Goal: Obtain resource: Download file/media

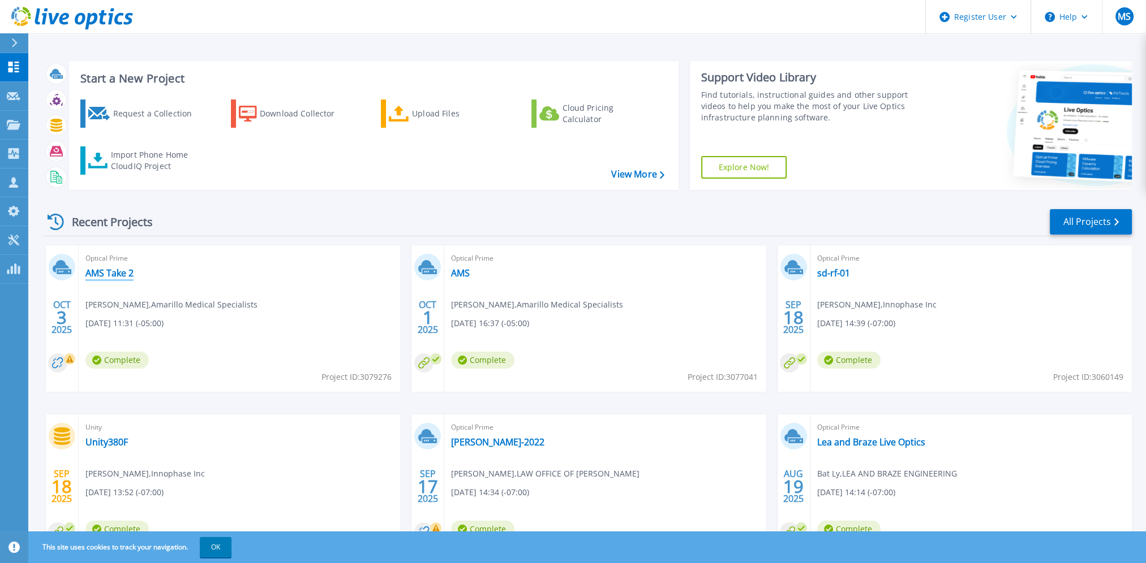
click at [113, 278] on link "AMS Take 2" at bounding box center [109, 273] width 48 height 11
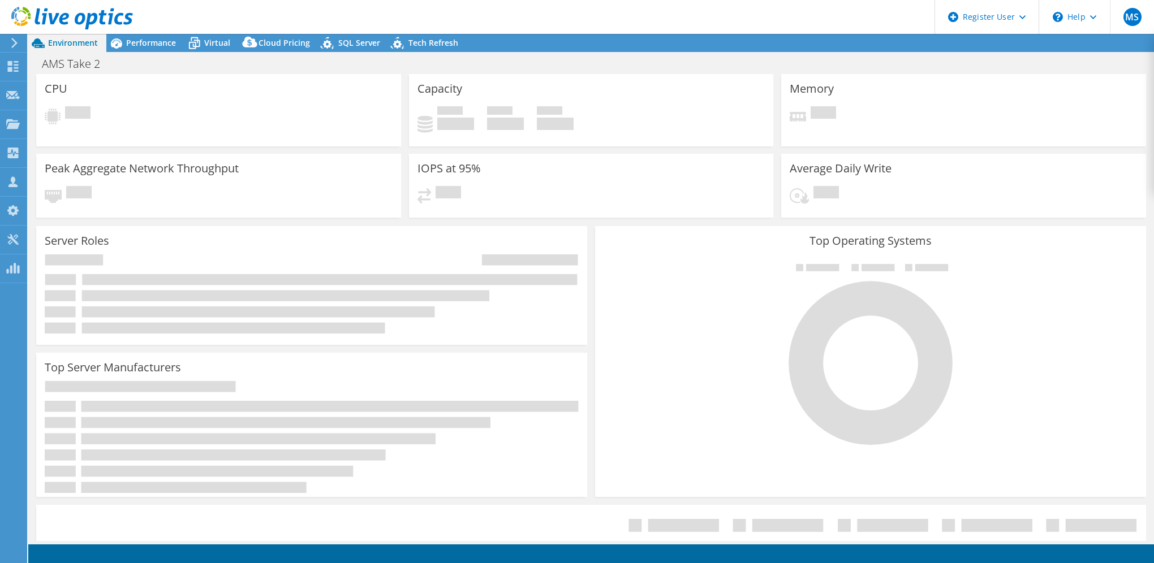
select select "USD"
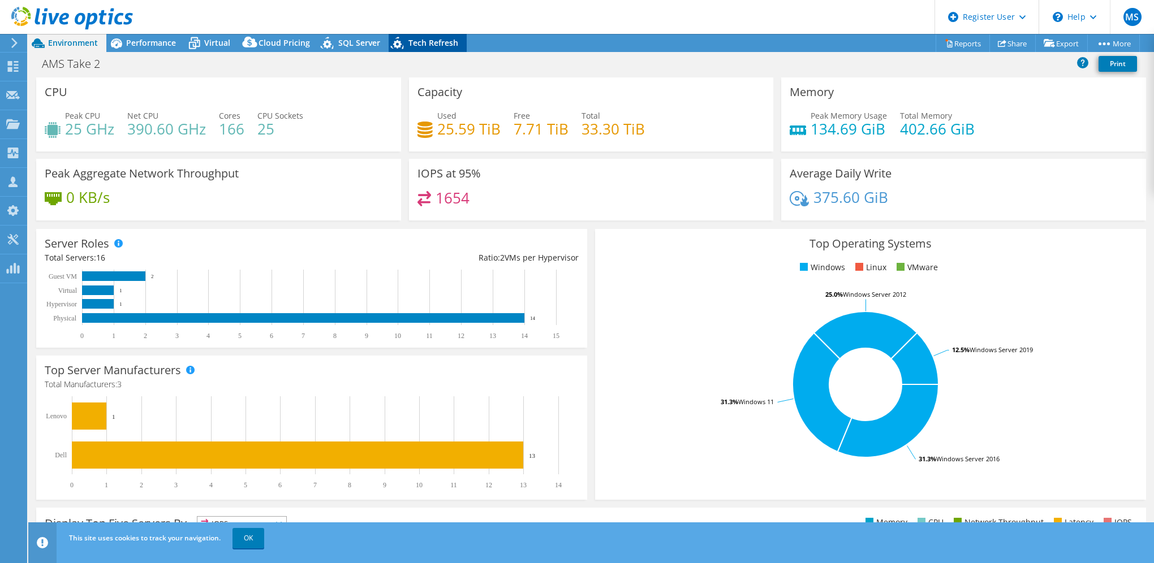
click at [436, 49] on div "Tech Refresh" at bounding box center [428, 43] width 78 height 18
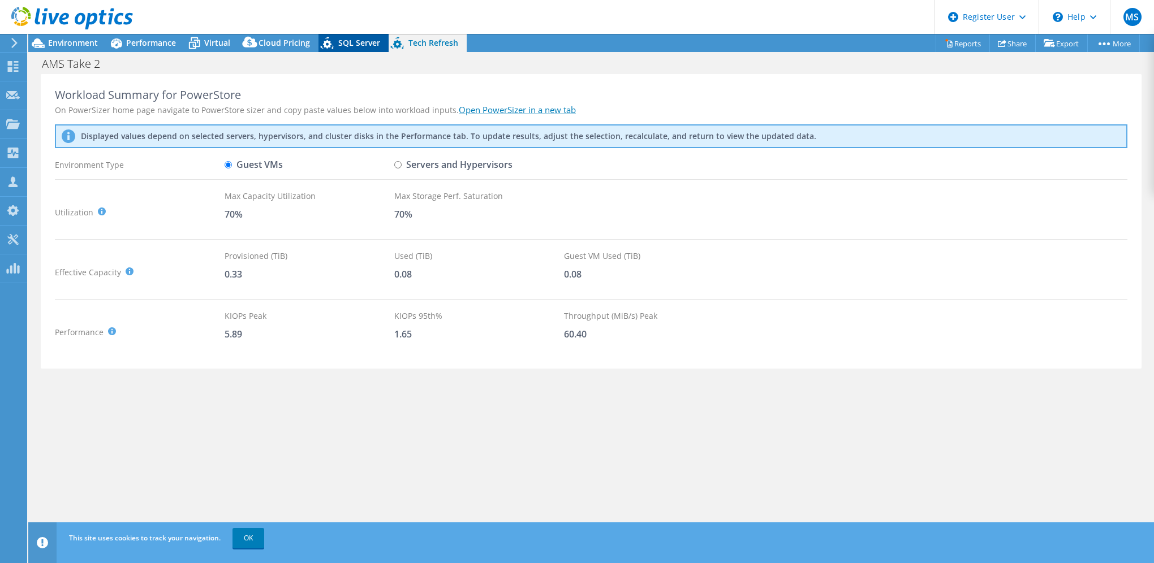
click at [322, 42] on icon at bounding box center [327, 43] width 13 height 12
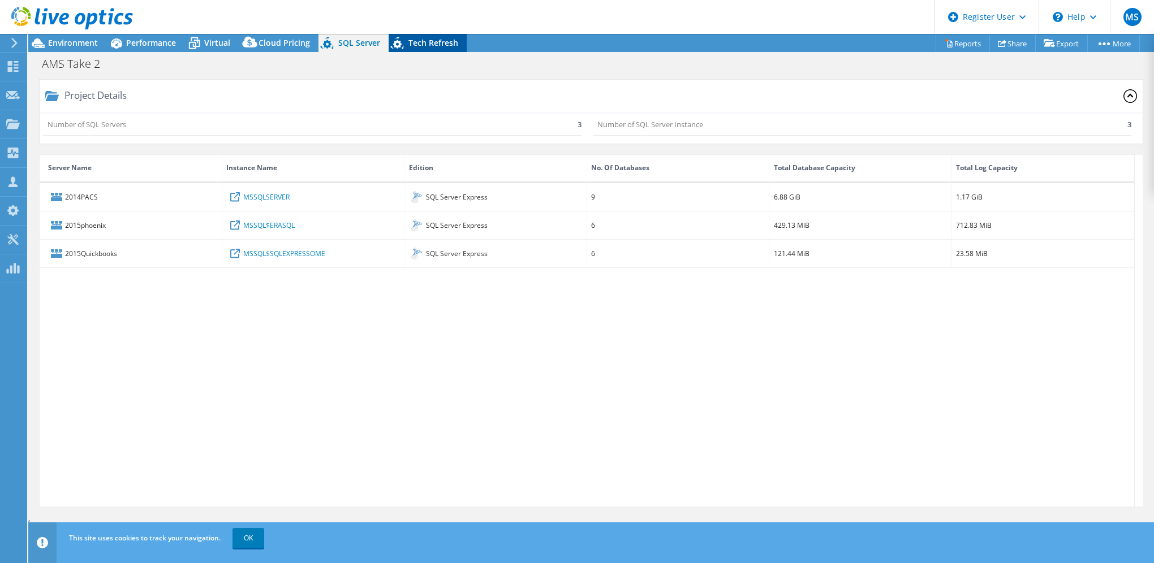
click at [429, 41] on span "Tech Refresh" at bounding box center [433, 42] width 50 height 11
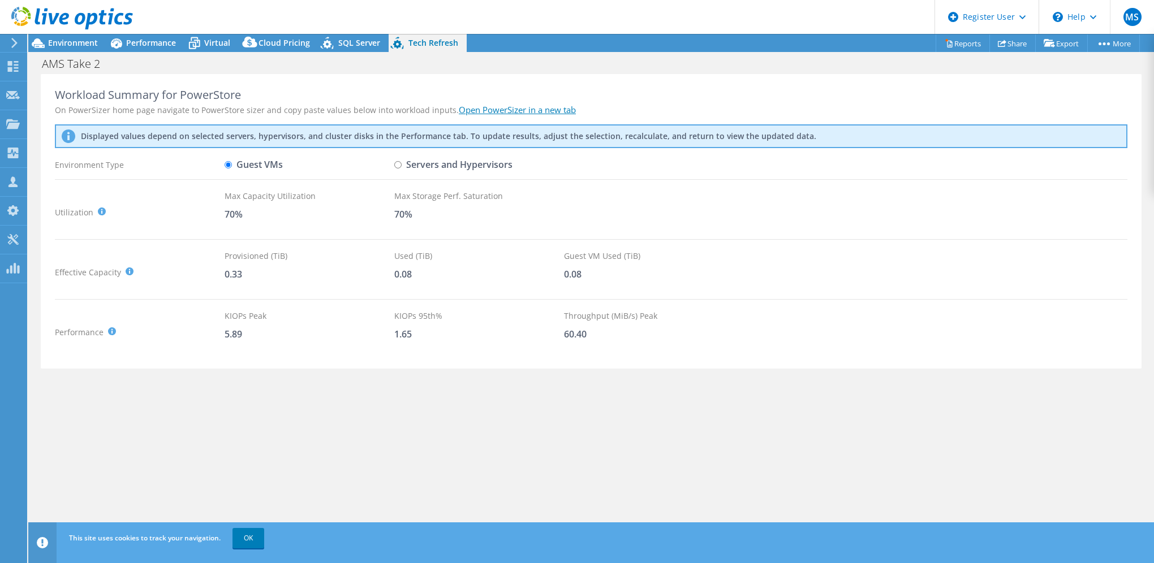
click at [459, 163] on label "Servers and Hypervisors" at bounding box center [453, 165] width 118 height 20
click at [402, 163] on input "Servers and Hypervisors" at bounding box center [397, 164] width 7 height 7
radio input "true"
click at [266, 160] on label "Guest VMs" at bounding box center [254, 165] width 58 height 20
click at [232, 161] on input "Guest VMs" at bounding box center [228, 164] width 7 height 7
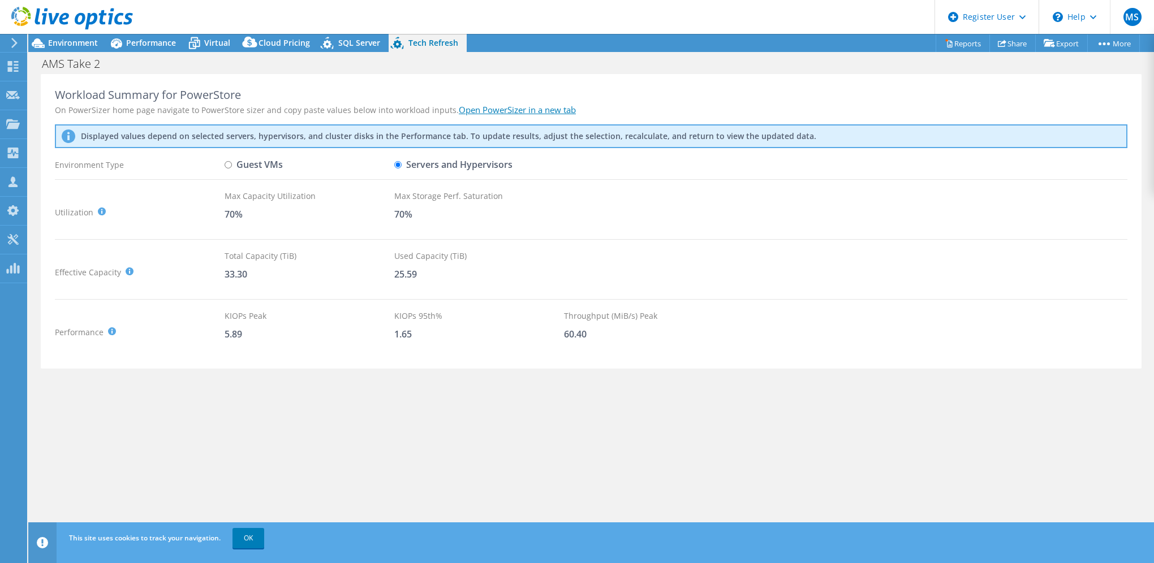
radio input "true"
click at [421, 161] on label "Servers and Hypervisors" at bounding box center [453, 165] width 118 height 20
click at [402, 161] on input "Servers and Hypervisors" at bounding box center [397, 164] width 7 height 7
radio input "true"
click at [236, 161] on label "Guest VMs" at bounding box center [254, 165] width 58 height 20
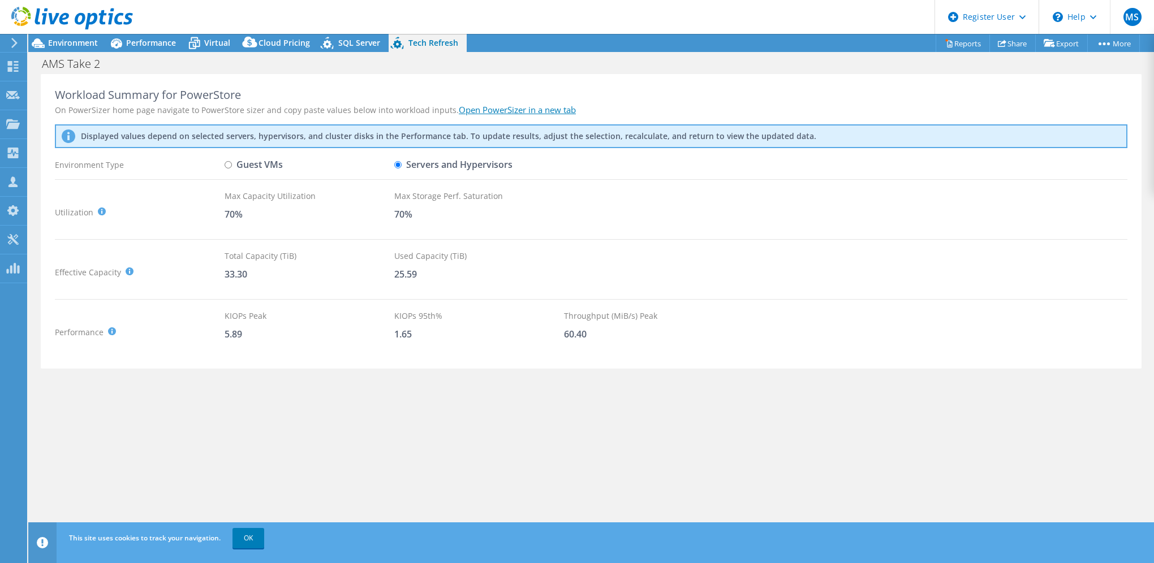
click at [232, 161] on input "Guest VMs" at bounding box center [228, 164] width 7 height 7
radio input "true"
click at [411, 160] on label "Servers and Hypervisors" at bounding box center [453, 165] width 118 height 20
click at [402, 161] on input "Servers and Hypervisors" at bounding box center [397, 164] width 7 height 7
radio input "true"
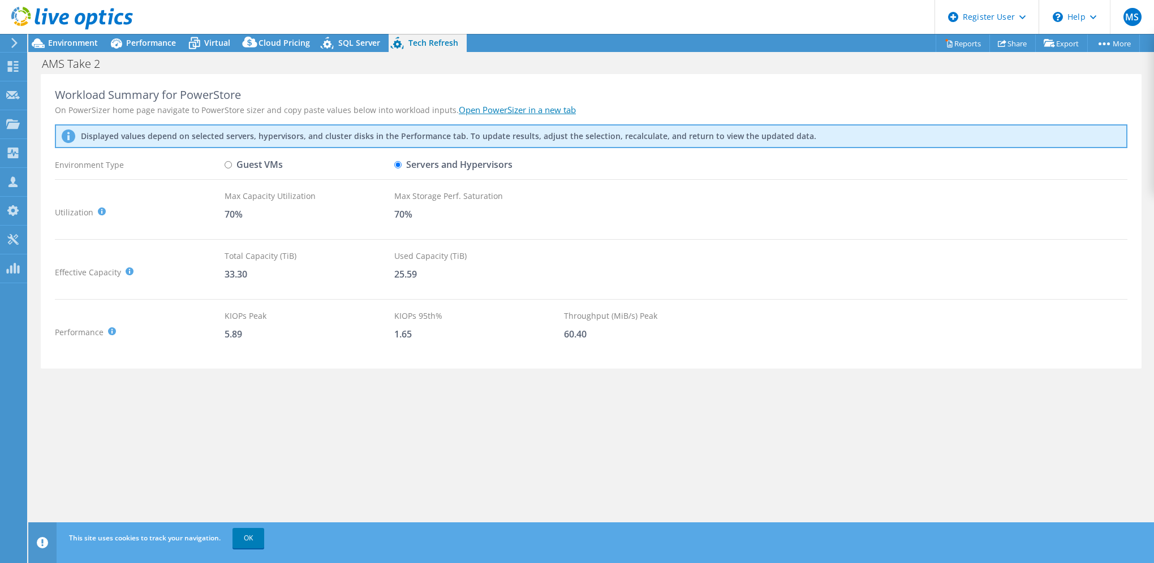
click at [221, 147] on div "Displayed values depend on selected servers, hypervisors, and cluster disks in …" at bounding box center [591, 136] width 1073 height 24
click at [253, 162] on label "Guest VMs" at bounding box center [254, 165] width 58 height 20
click at [232, 162] on input "Guest VMs" at bounding box center [228, 164] width 7 height 7
radio input "true"
click at [427, 169] on label "Servers and Hypervisors" at bounding box center [453, 165] width 118 height 20
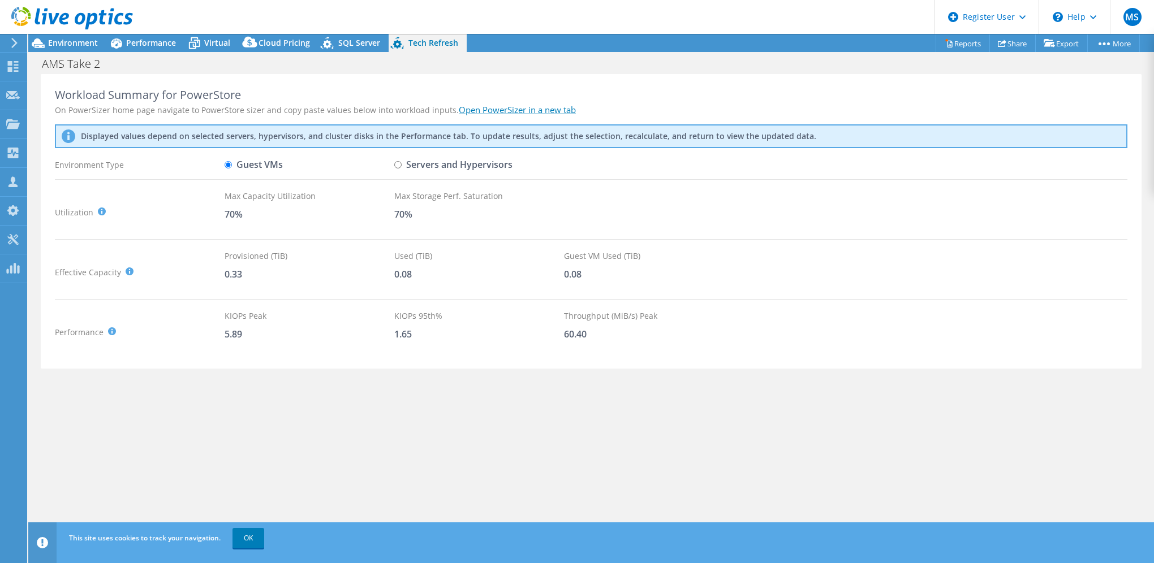
click at [402, 169] on input "Servers and Hypervisors" at bounding box center [397, 164] width 7 height 7
radio input "true"
click at [248, 159] on label "Guest VMs" at bounding box center [254, 165] width 58 height 20
click at [232, 161] on input "Guest VMs" at bounding box center [228, 164] width 7 height 7
radio input "true"
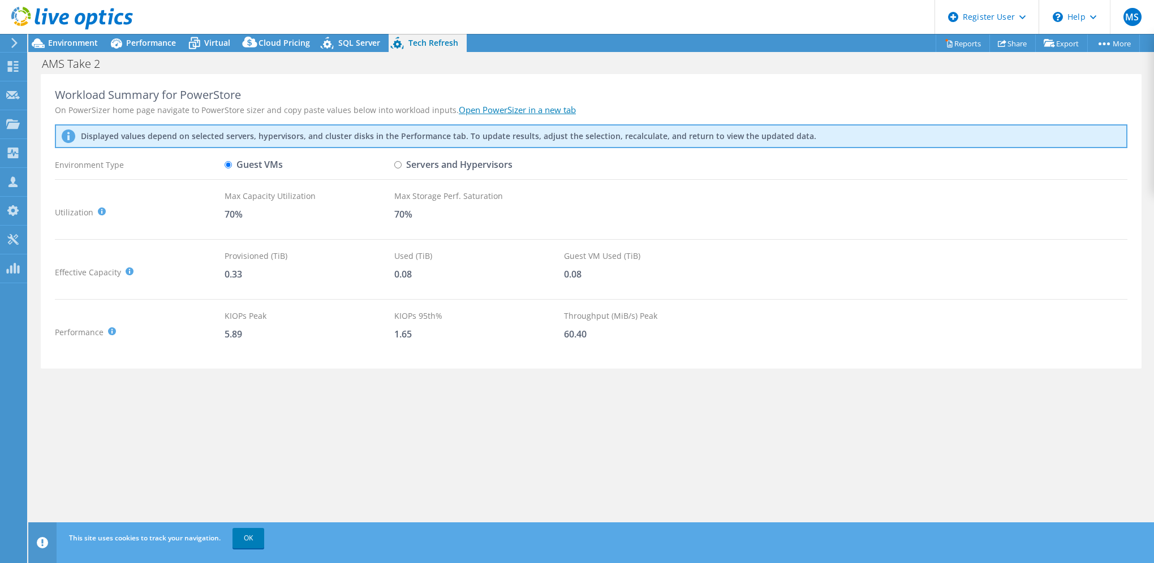
click at [436, 170] on label "Servers and Hypervisors" at bounding box center [453, 165] width 118 height 20
click at [402, 169] on input "Servers and Hypervisors" at bounding box center [397, 164] width 7 height 7
radio input "true"
click at [261, 167] on label "Guest VMs" at bounding box center [254, 165] width 58 height 20
click at [232, 167] on input "Guest VMs" at bounding box center [228, 164] width 7 height 7
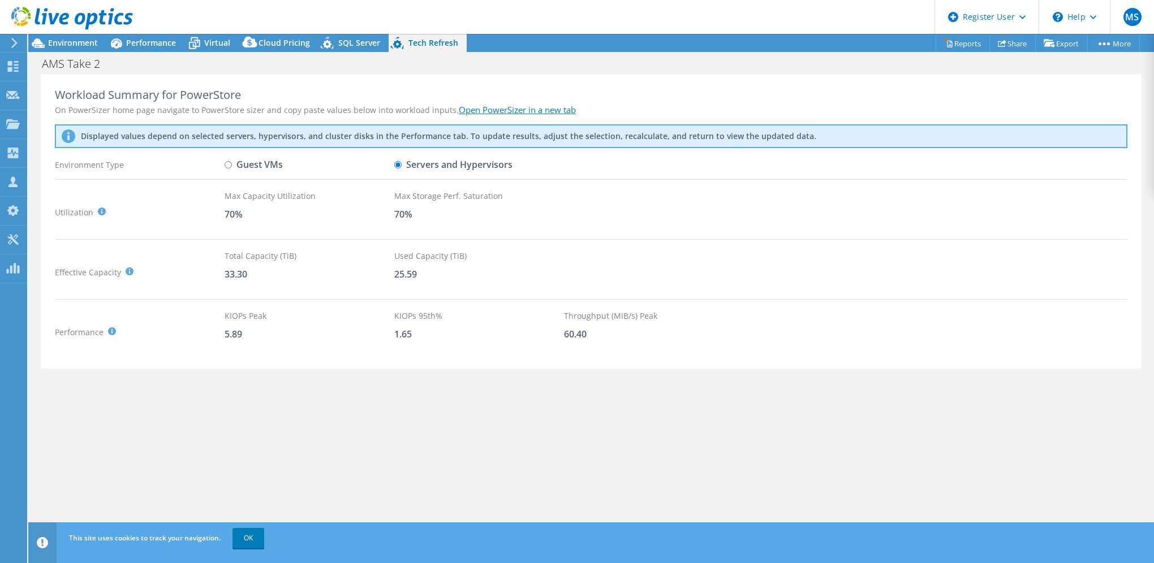
radio input "true"
click at [461, 161] on label "Servers and Hypervisors" at bounding box center [453, 165] width 118 height 20
click at [402, 161] on input "Servers and Hypervisors" at bounding box center [397, 164] width 7 height 7
radio input "true"
click at [274, 177] on div "Workload Summary for PowerStore On PowerSizer home page navigate to PowerStore …" at bounding box center [591, 221] width 1101 height 295
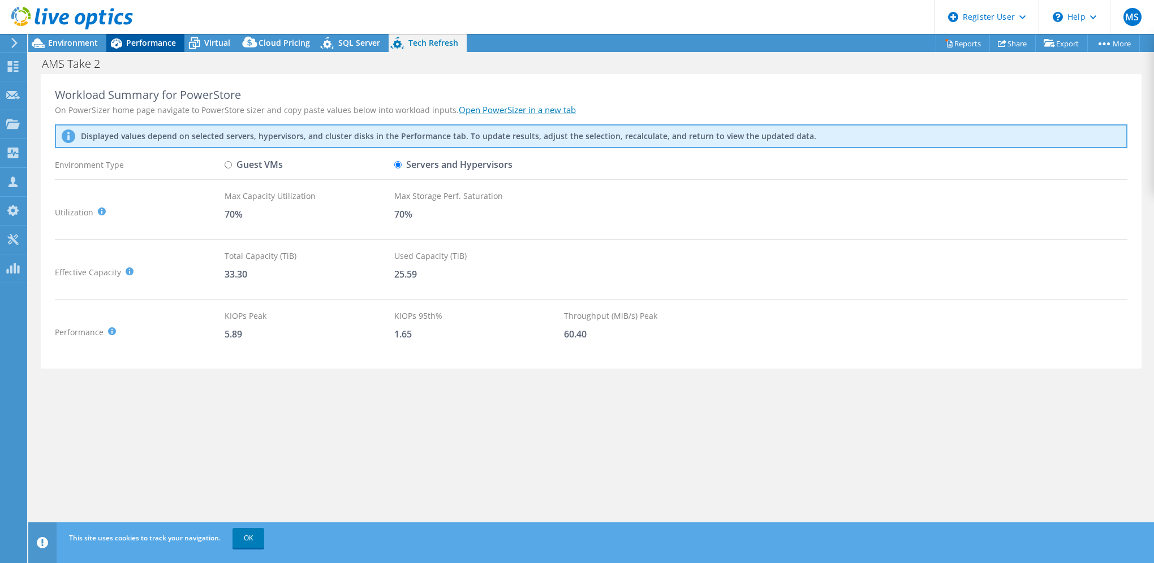
click at [173, 43] on span "Performance" at bounding box center [151, 42] width 50 height 11
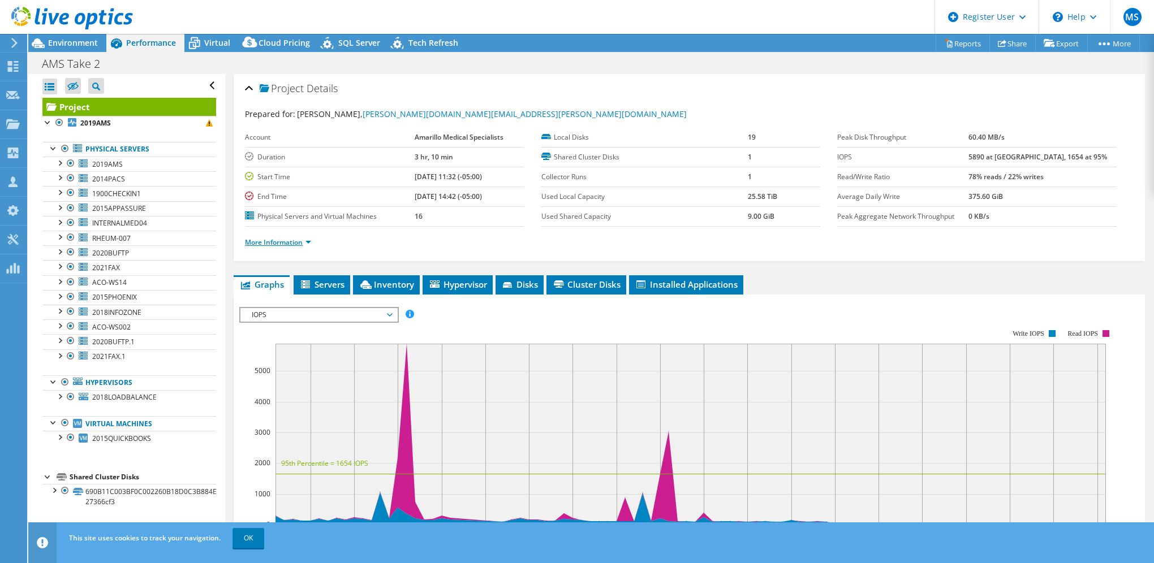
click at [301, 240] on link "More Information" at bounding box center [278, 243] width 66 height 10
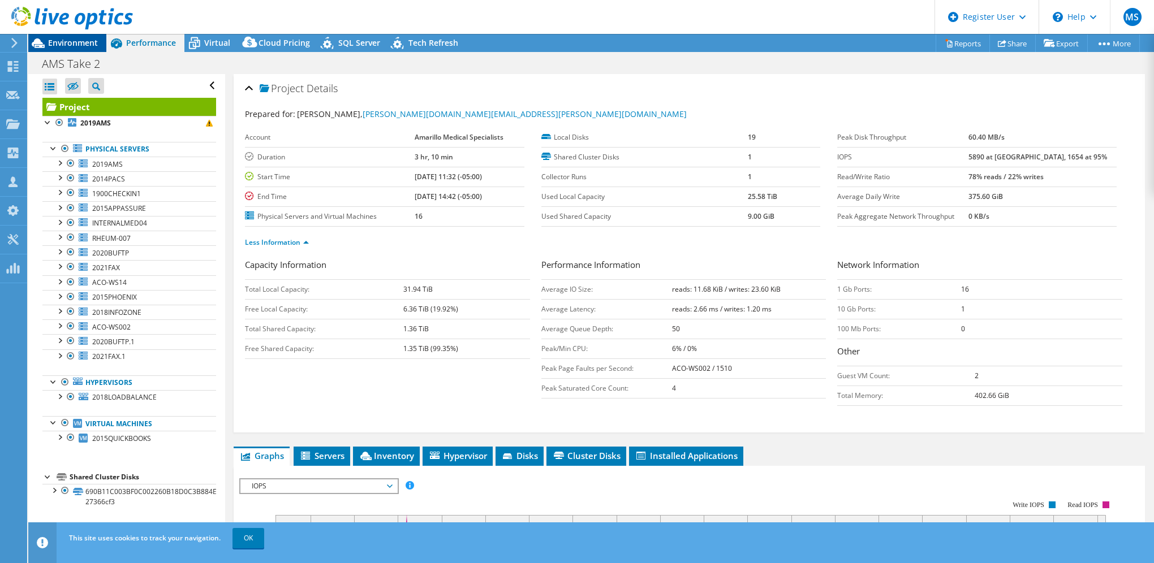
click at [97, 46] on span "Environment" at bounding box center [73, 42] width 50 height 11
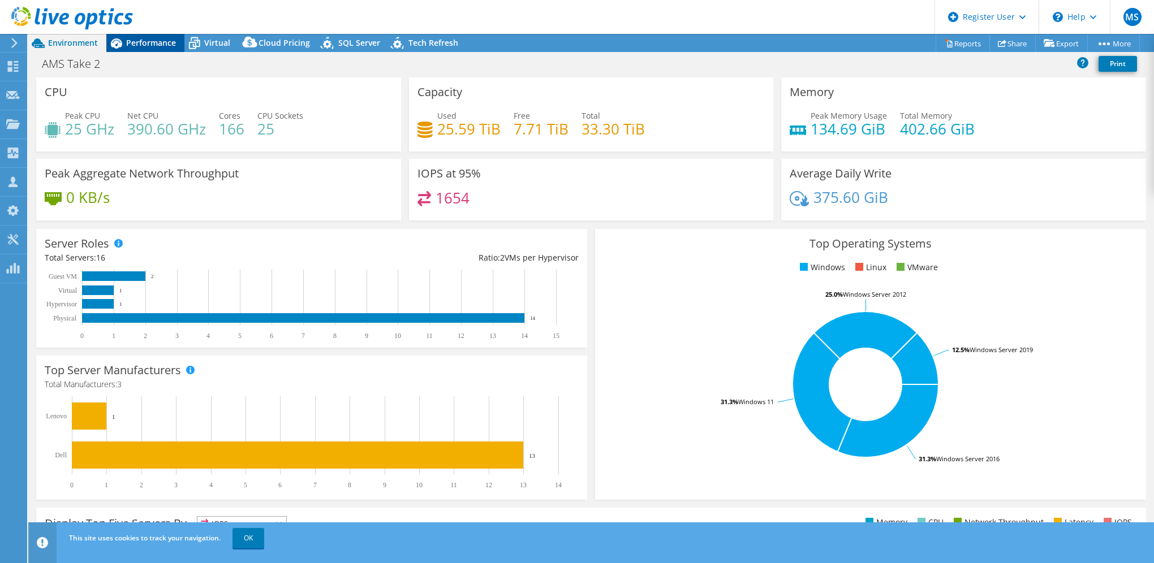
click at [152, 42] on span "Performance" at bounding box center [151, 42] width 50 height 11
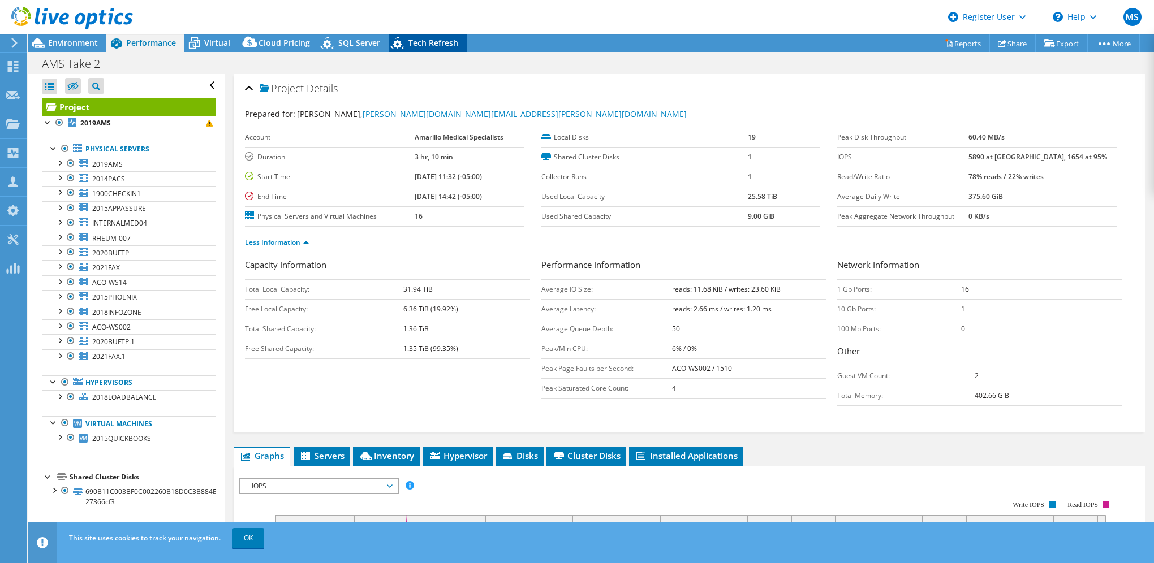
drag, startPoint x: 468, startPoint y: 50, endPoint x: 447, endPoint y: 48, distance: 21.6
click at [456, 49] on div "Project Actions Project Actions Reports Share Export vSAN ReadyNode Sizer" at bounding box center [591, 43] width 1126 height 18
click at [447, 48] on div "Tech Refresh" at bounding box center [428, 43] width 78 height 18
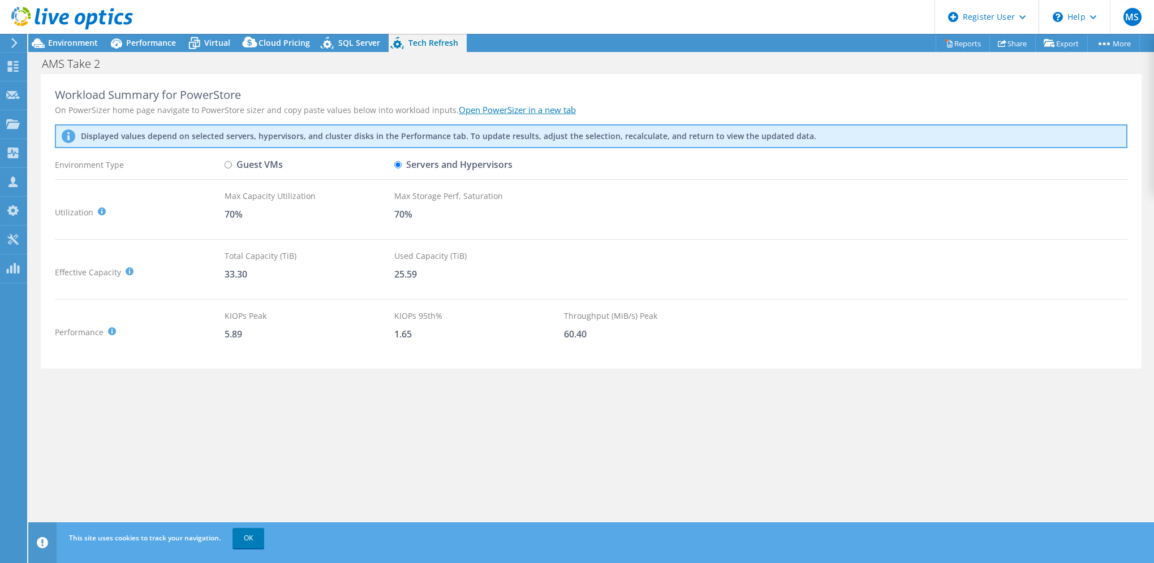
click at [265, 160] on label "Guest VMs" at bounding box center [254, 165] width 58 height 20
click at [232, 161] on input "Guest VMs" at bounding box center [228, 164] width 7 height 7
radio input "true"
click at [453, 167] on label "Servers and Hypervisors" at bounding box center [453, 165] width 118 height 20
click at [402, 167] on input "Servers and Hypervisors" at bounding box center [397, 164] width 7 height 7
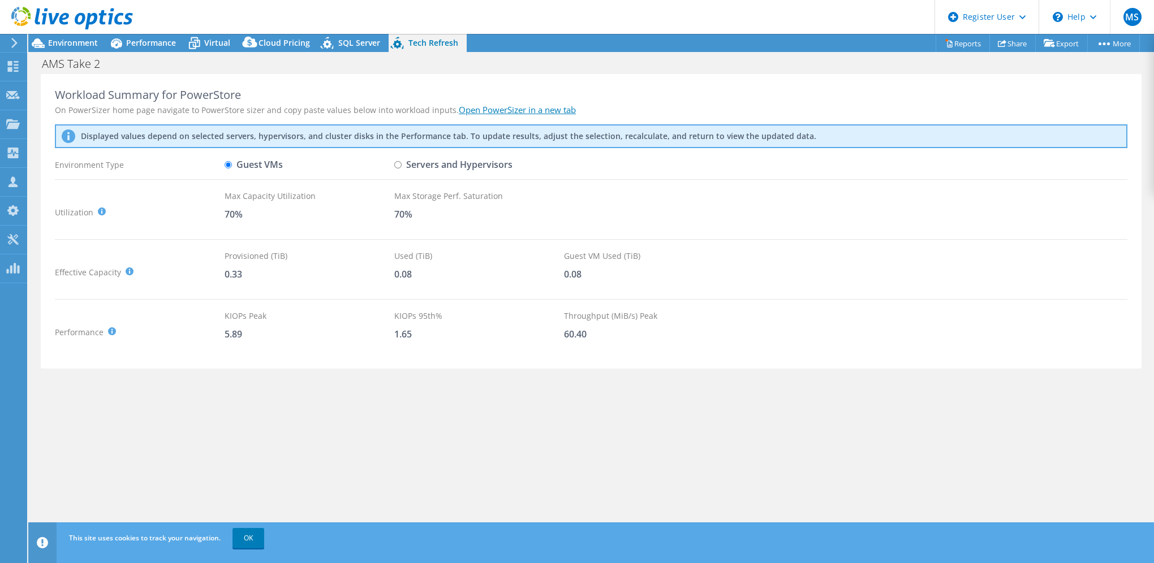
radio input "true"
radio input "false"
click at [370, 41] on span "SQL Server" at bounding box center [359, 42] width 42 height 11
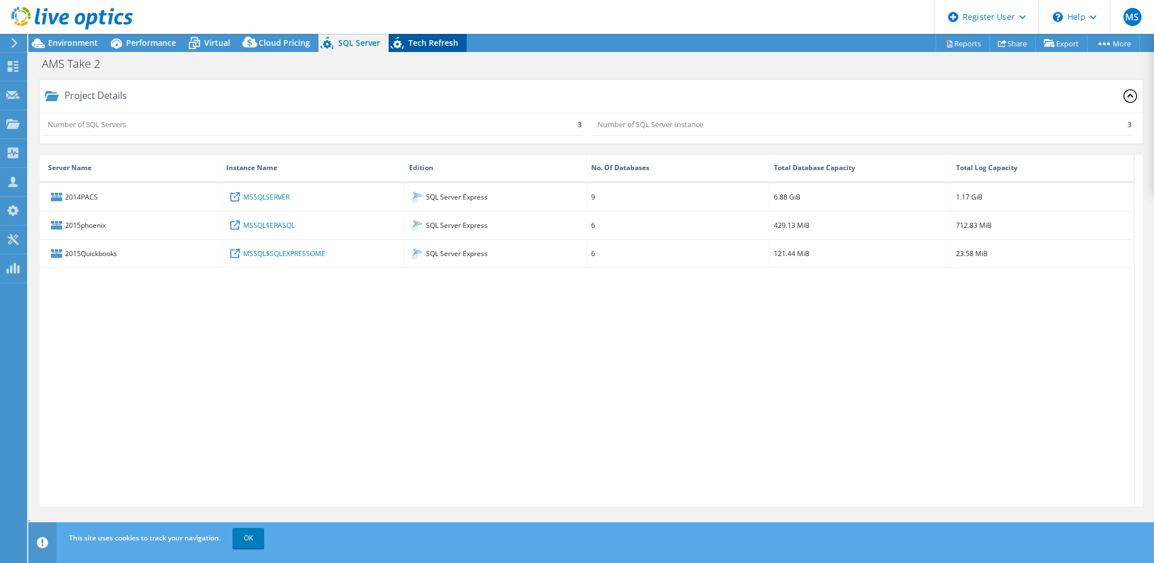
click at [428, 38] on span "Tech Refresh" at bounding box center [433, 42] width 50 height 11
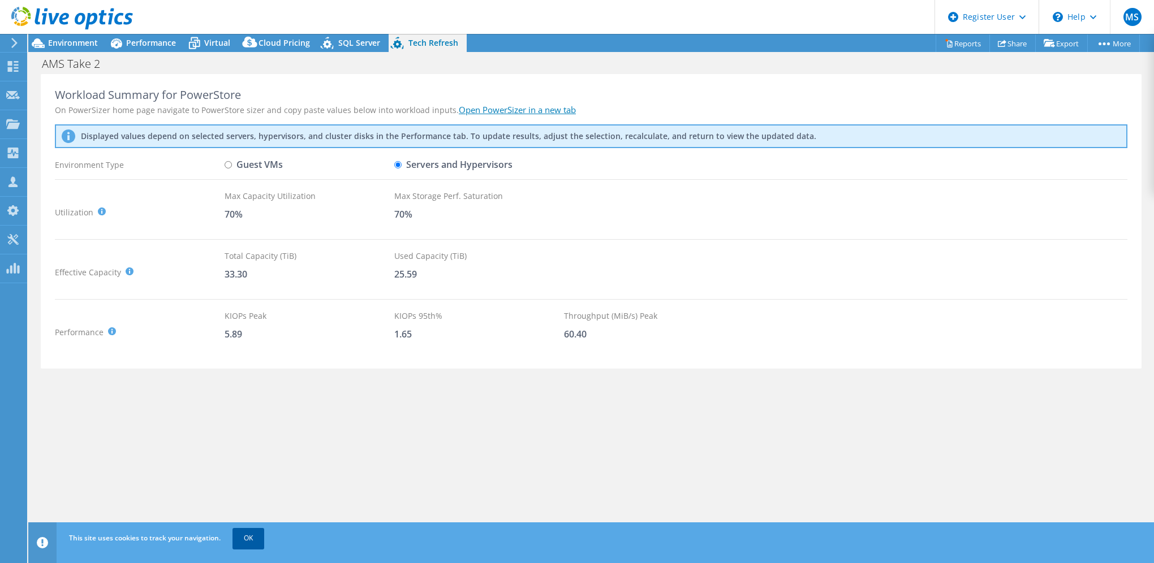
click at [252, 540] on link "OK" at bounding box center [249, 538] width 32 height 20
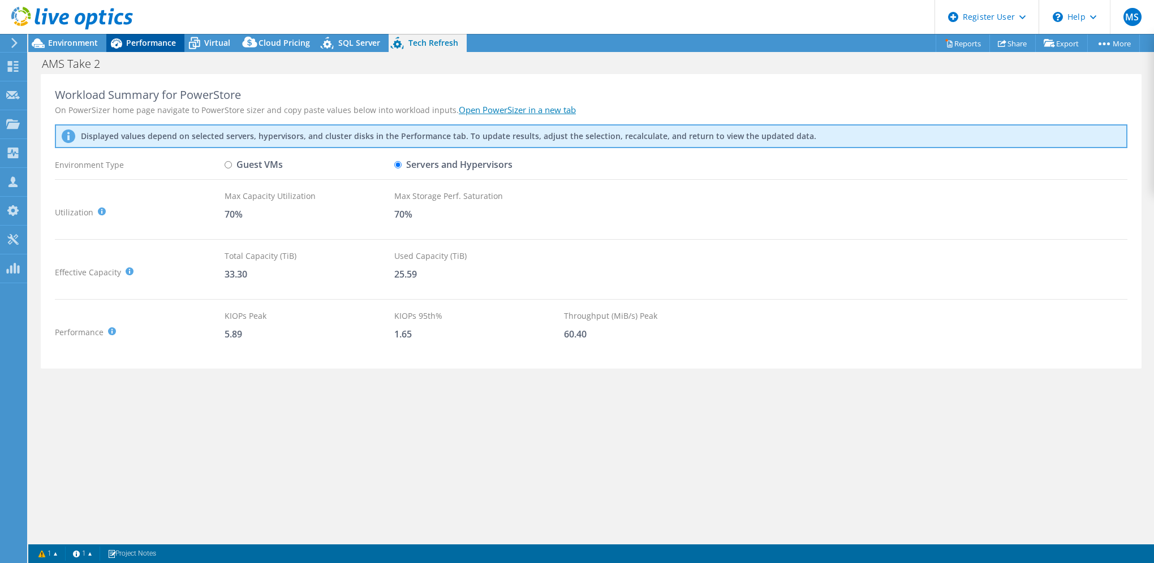
click at [154, 48] on span "Performance" at bounding box center [151, 42] width 50 height 11
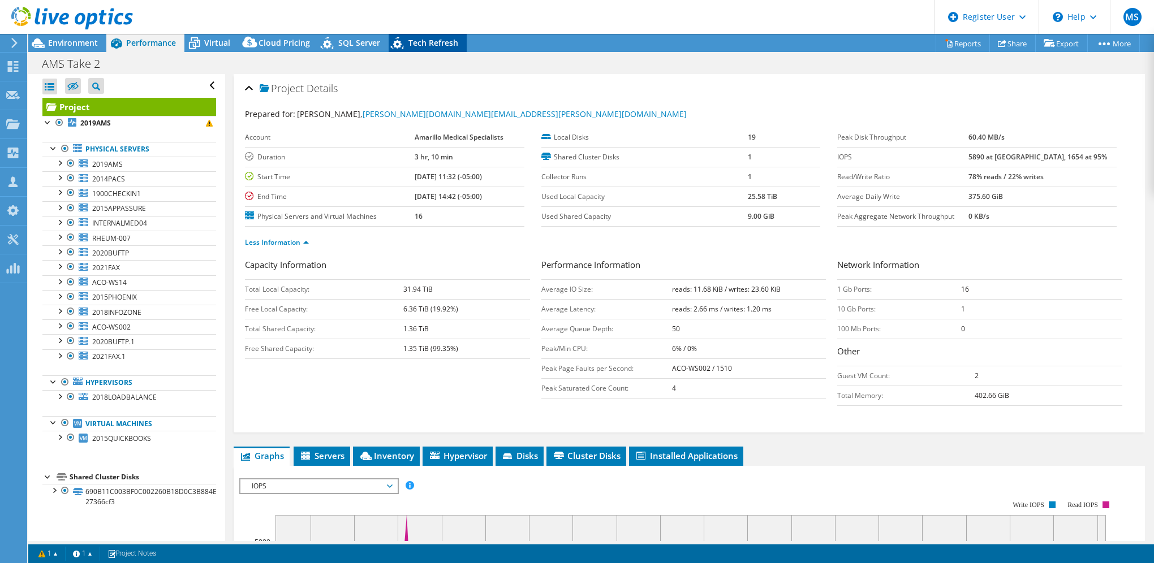
click at [438, 34] on div "Tech Refresh" at bounding box center [428, 43] width 78 height 18
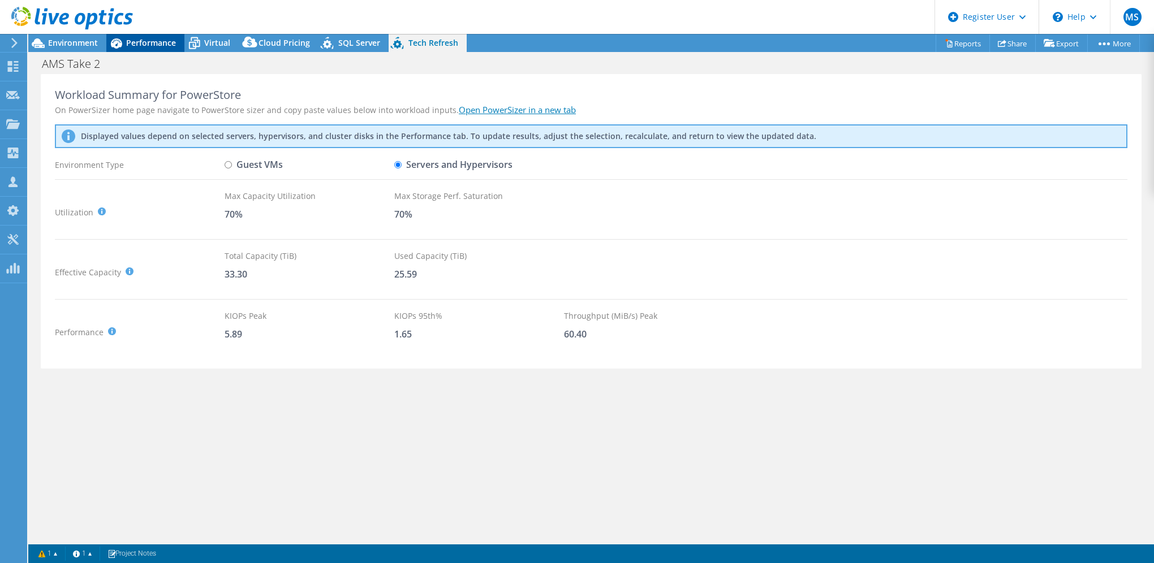
click at [140, 35] on div "Performance" at bounding box center [145, 43] width 78 height 18
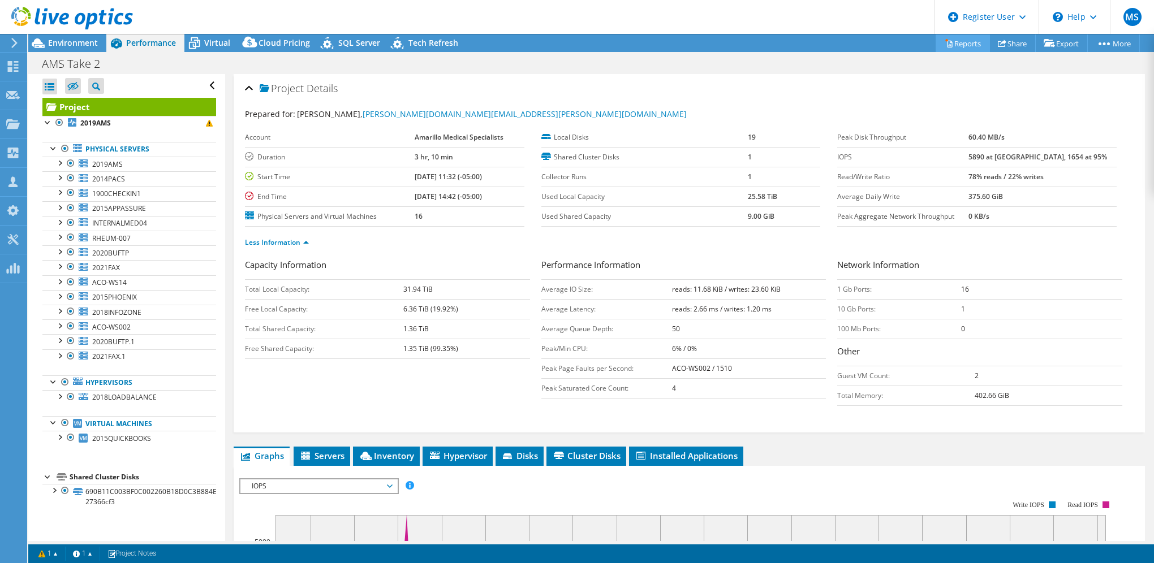
click at [941, 37] on link "Reports" at bounding box center [963, 44] width 54 height 18
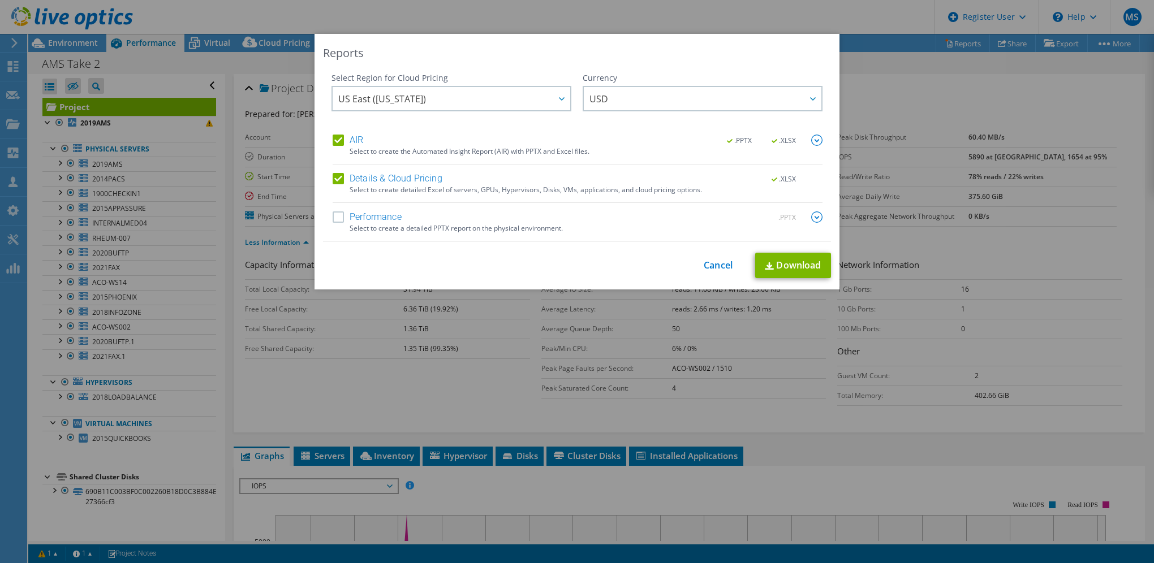
click at [333, 197] on div "Details & Cloud Pricing .XLSX Select to create detailed Excel of servers, GPUs,…" at bounding box center [578, 188] width 490 height 30
click at [334, 221] on label "Performance" at bounding box center [367, 217] width 69 height 11
click at [0, 0] on input "Performance" at bounding box center [0, 0] width 0 height 0
click at [816, 223] on div at bounding box center [816, 218] width 11 height 12
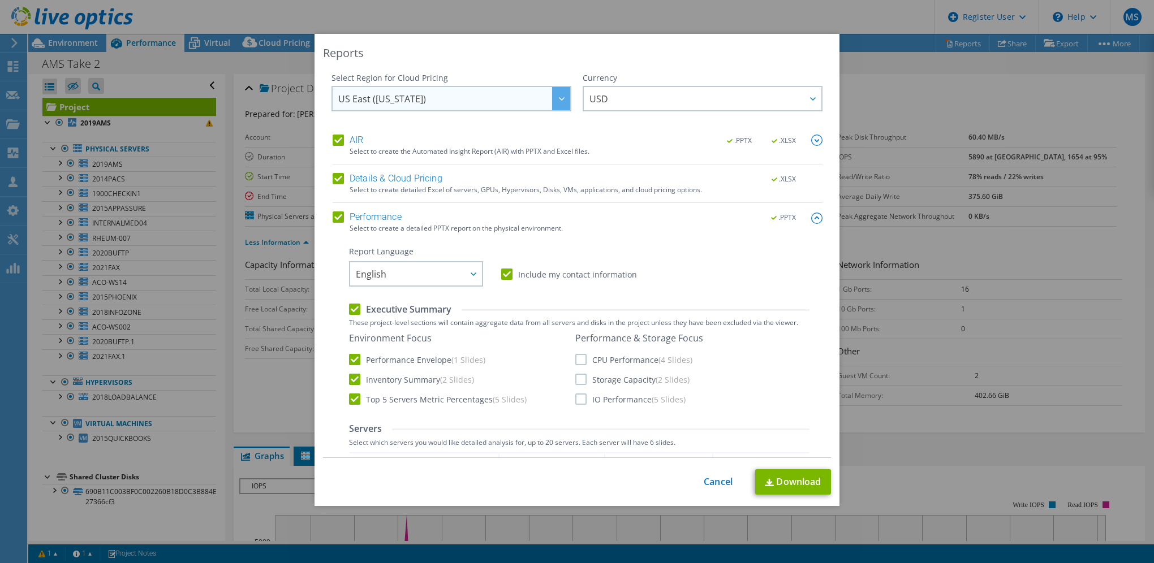
click at [552, 100] on div at bounding box center [561, 98] width 18 height 23
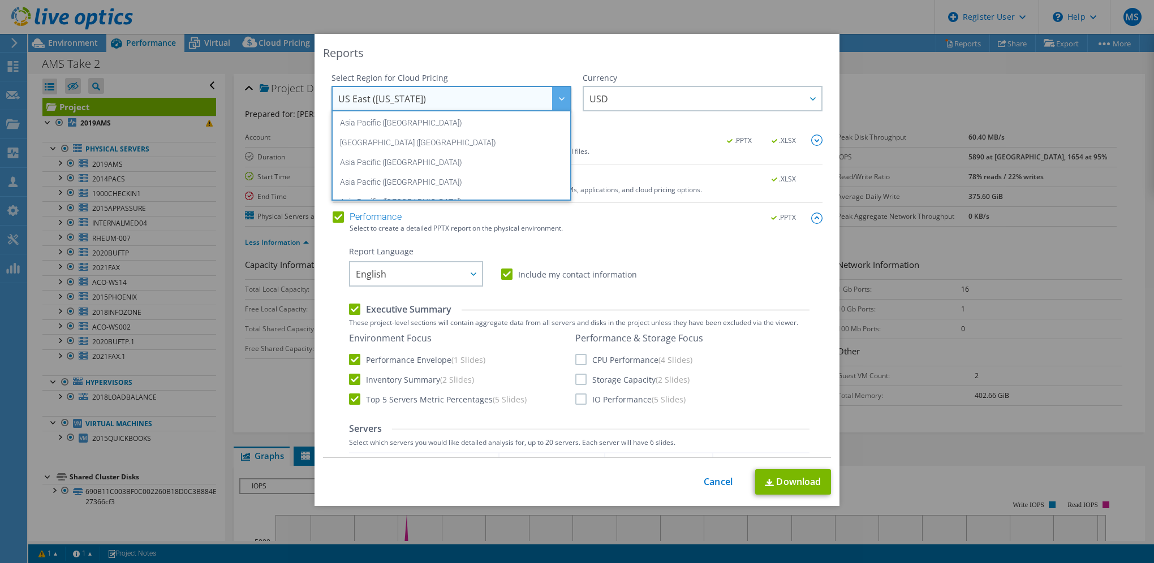
click at [666, 128] on div "Currency ARS AUD BRL CAD CHF CLP CNY DKK EUR GBP HKD HUF INR JPY MXN MYR NOK NZ…" at bounding box center [703, 103] width 240 height 62
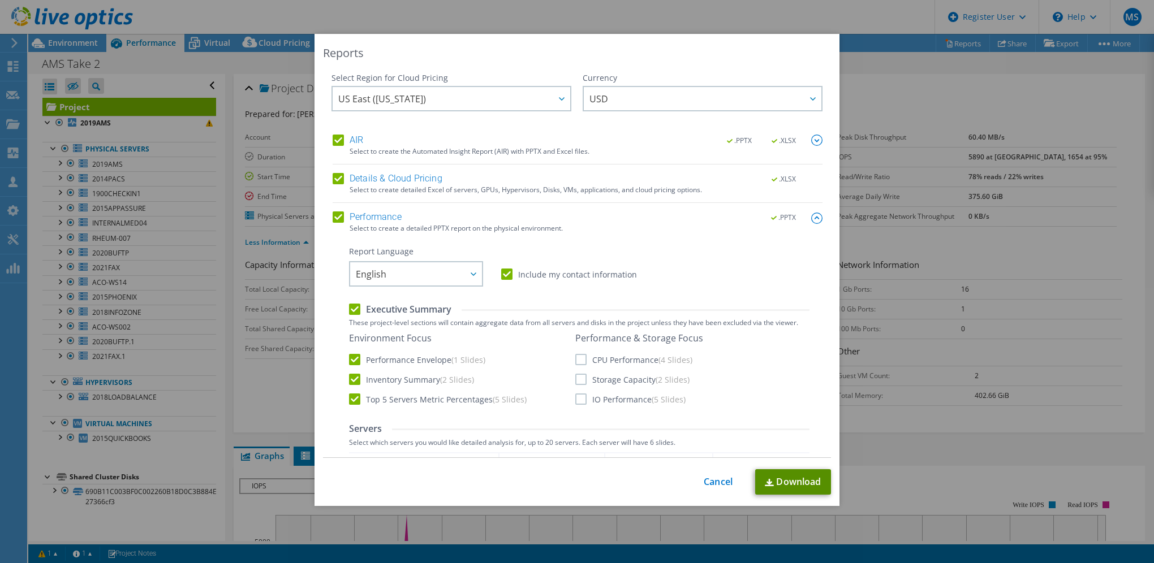
click at [773, 487] on link "Download" at bounding box center [793, 482] width 76 height 25
